Goal: Check status: Check status

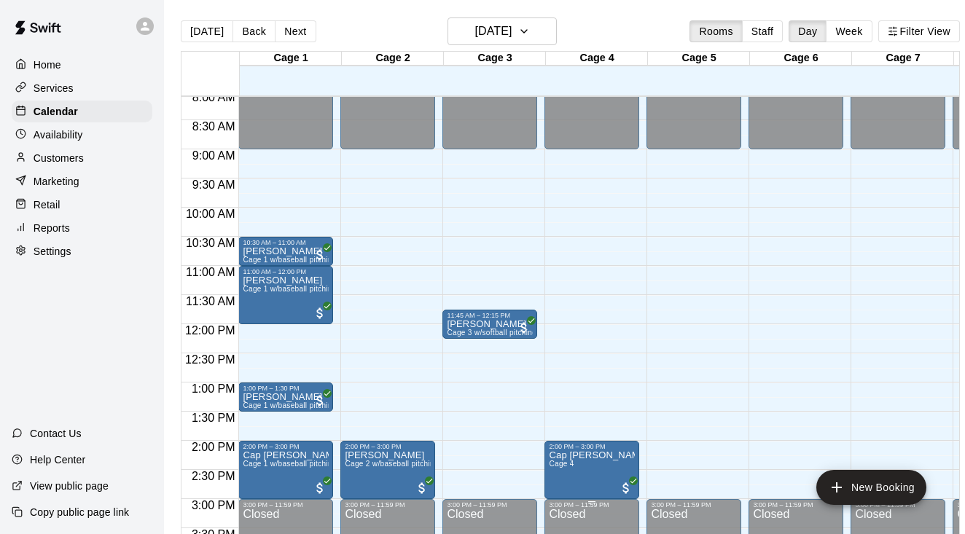
scroll to position [429, 0]
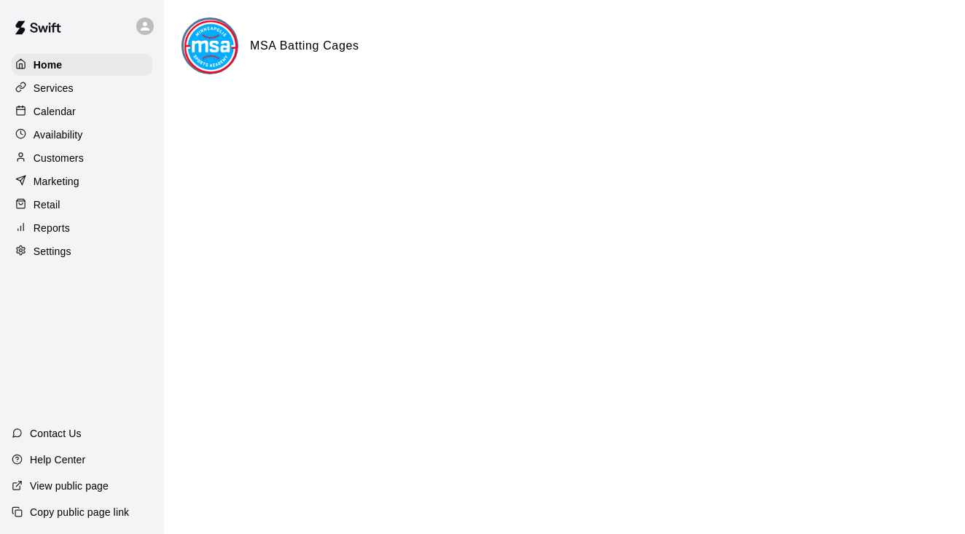
click at [69, 112] on p "Calendar" at bounding box center [55, 111] width 42 height 15
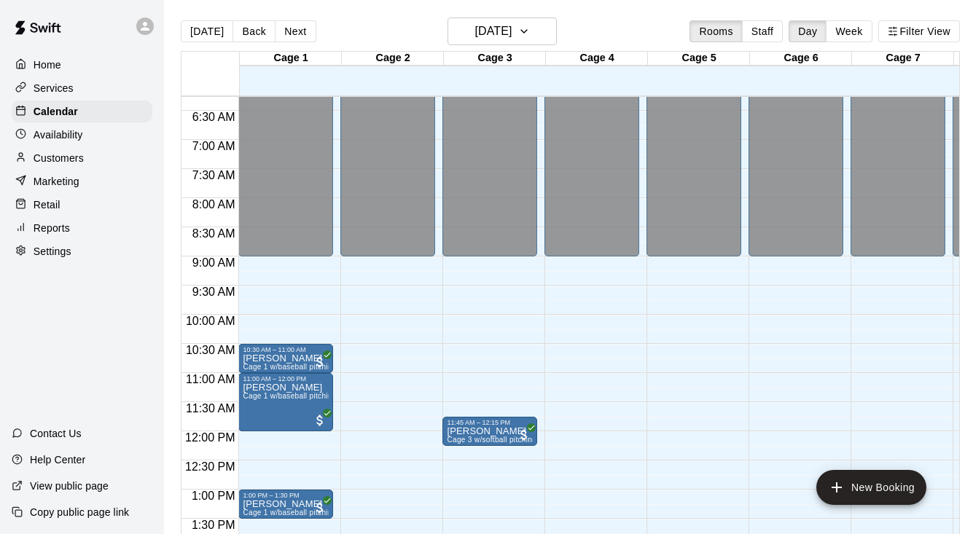
scroll to position [497, 0]
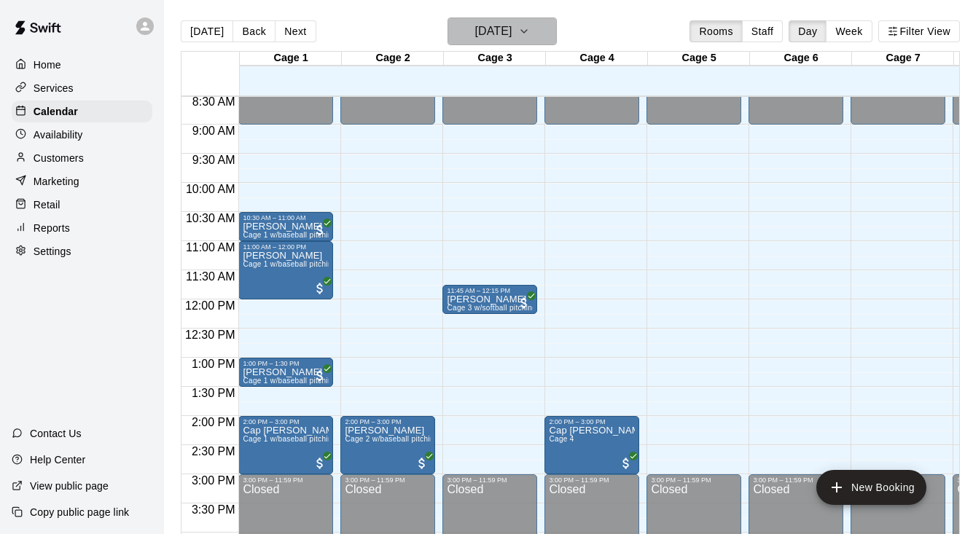
click at [530, 30] on icon "button" at bounding box center [524, 31] width 12 height 17
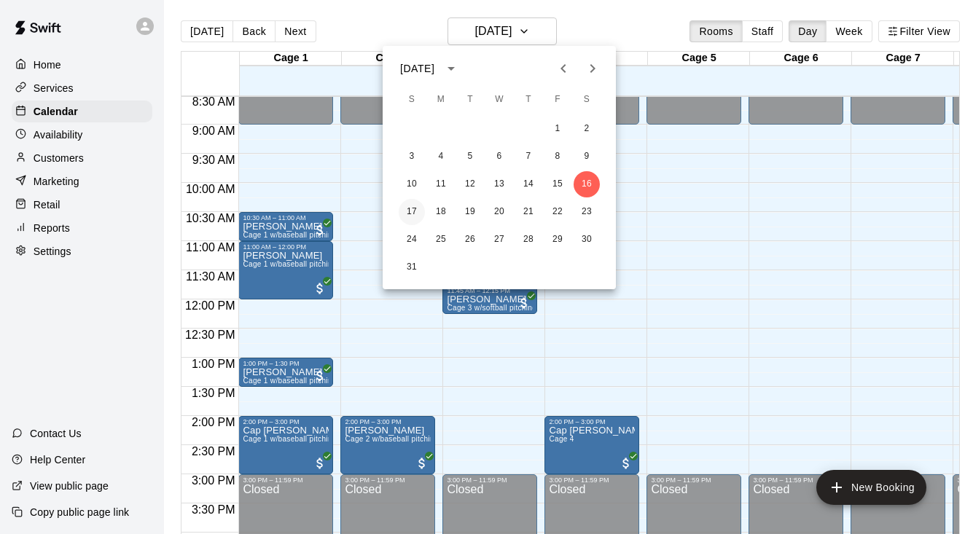
click at [405, 211] on button "17" at bounding box center [412, 212] width 26 height 26
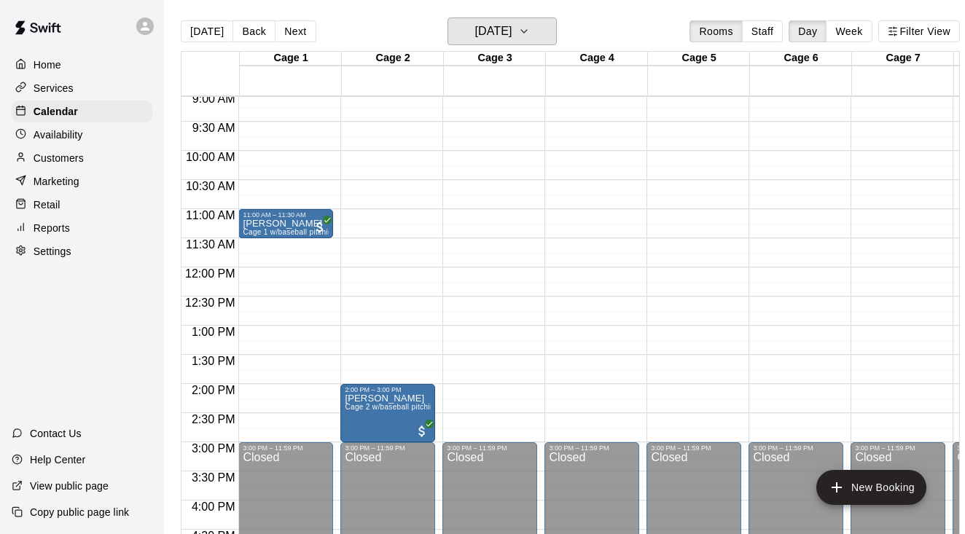
scroll to position [529, 0]
